Goal: Information Seeking & Learning: Find specific fact

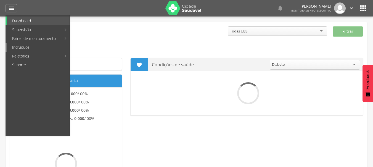
click at [26, 48] on link "Indivíduos" at bounding box center [38, 47] width 63 height 9
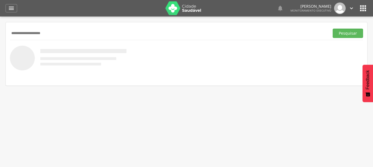
type input "**********"
click at [332, 29] on button "Pesquisar" at bounding box center [347, 33] width 30 height 9
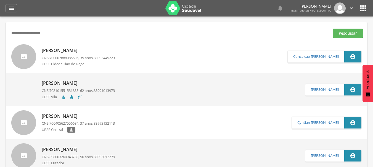
click at [122, 57] on link "[PERSON_NAME] CNS: 700007888085606 , 35 anos, 83993449223 [GEOGRAPHIC_DATA]" at bounding box center [149, 56] width 276 height 25
type input "**********"
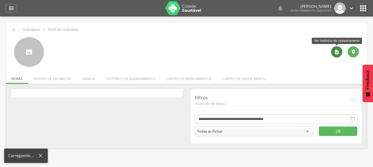
click at [335, 54] on icon "" at bounding box center [337, 52] width 6 height 6
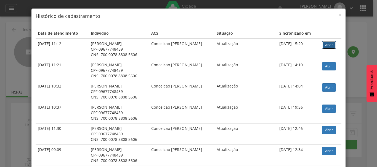
click at [325, 46] on link "Abrir" at bounding box center [329, 45] width 14 height 8
click at [338, 16] on span "×" at bounding box center [339, 15] width 3 height 8
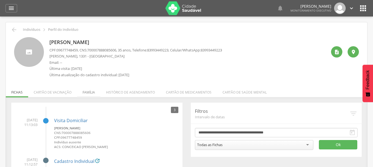
click at [97, 89] on li "Família" at bounding box center [88, 91] width 23 height 13
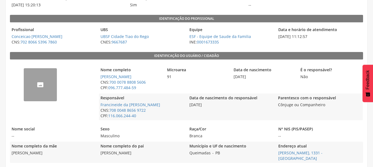
scroll to position [63, 0]
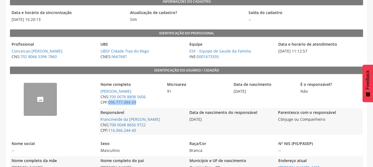
drag, startPoint x: 109, startPoint y: 104, endPoint x: 146, endPoint y: 104, distance: 37.5
click at [146, 104] on span "CPF: 096.777.484-59" at bounding box center [131, 103] width 64 height 6
copy link "096.777.484-59"
